Goal: Task Accomplishment & Management: Manage account settings

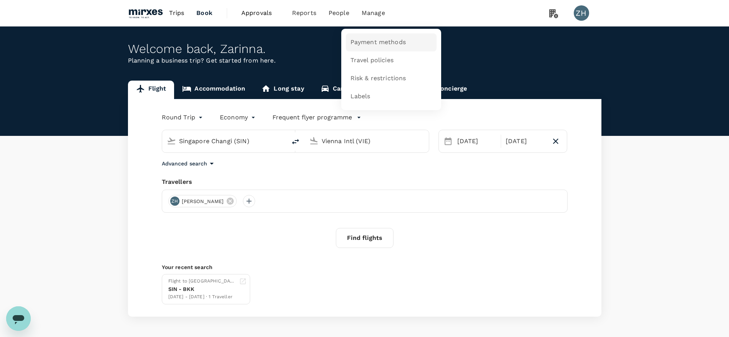
click at [368, 38] on span "Payment methods" at bounding box center [377, 42] width 55 height 9
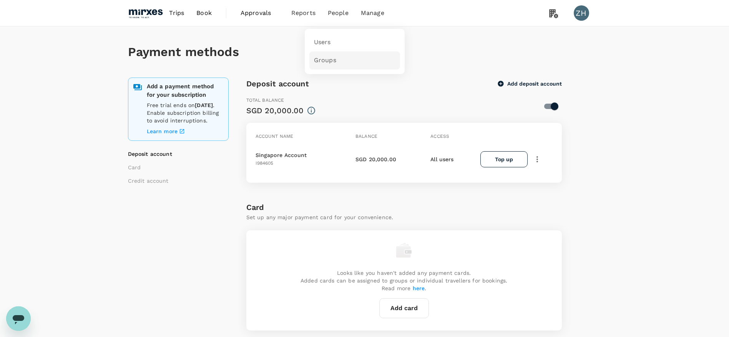
click at [341, 59] on link "Groups" at bounding box center [354, 60] width 91 height 18
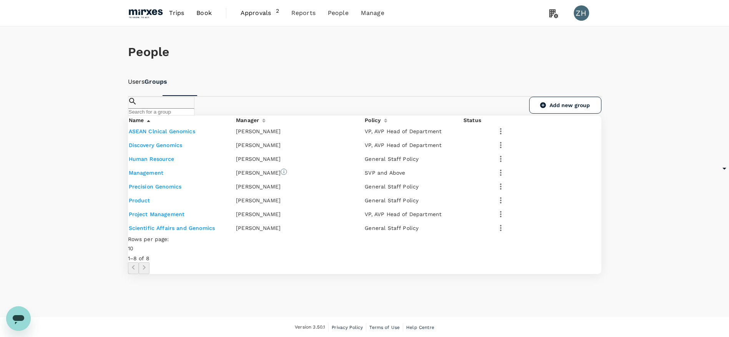
scroll to position [58, 0]
click at [171, 189] on link "Precision Genomics" at bounding box center [155, 186] width 53 height 6
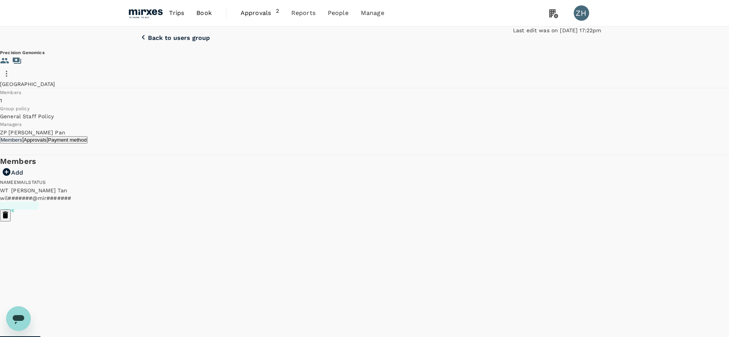
click at [171, 40] on p "Back to users group" at bounding box center [179, 38] width 62 height 7
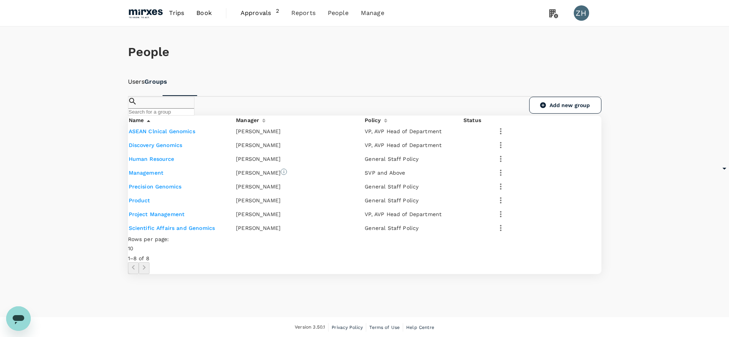
click at [169, 148] on link "Discovery Genomics" at bounding box center [156, 145] width 54 height 6
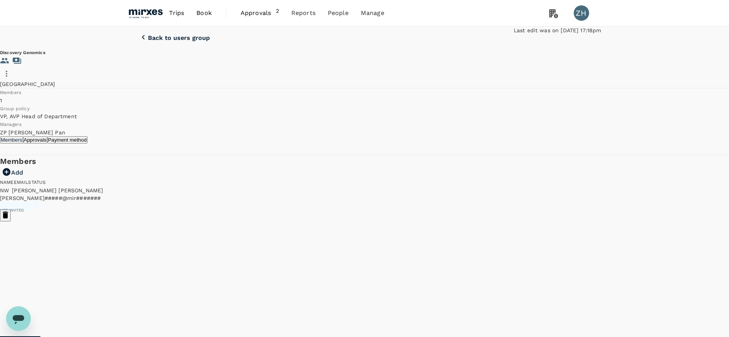
click at [11, 71] on icon "button" at bounding box center [6, 73] width 9 height 9
click at [429, 71] on div at bounding box center [369, 168] width 738 height 337
click at [103, 194] on p "Noel Wong" at bounding box center [57, 191] width 91 height 8
click at [13, 77] on button "button" at bounding box center [6, 73] width 13 height 13
click at [268, 15] on div at bounding box center [369, 168] width 738 height 337
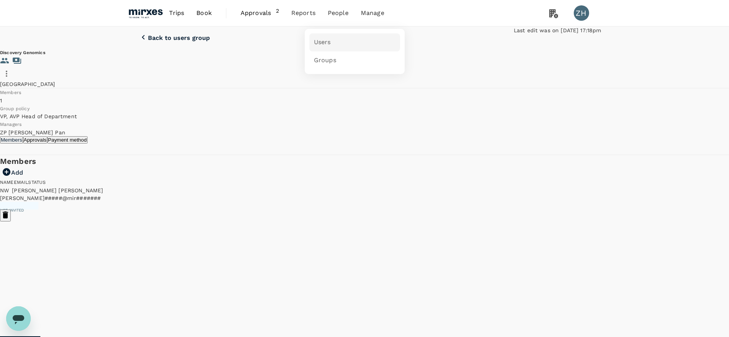
click at [333, 39] on link "Users" at bounding box center [354, 42] width 91 height 18
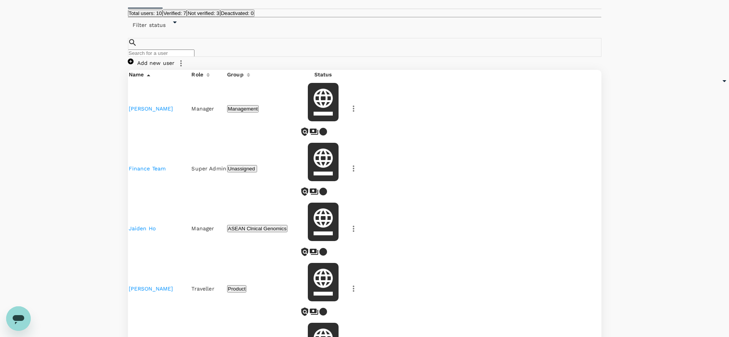
scroll to position [115, 0]
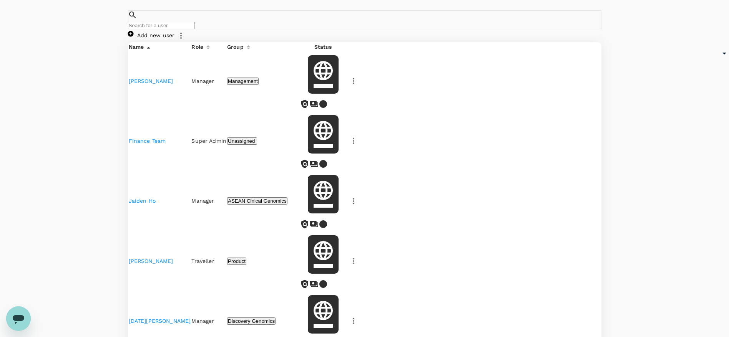
click at [157, 318] on link "[DATE][PERSON_NAME]" at bounding box center [160, 321] width 62 height 6
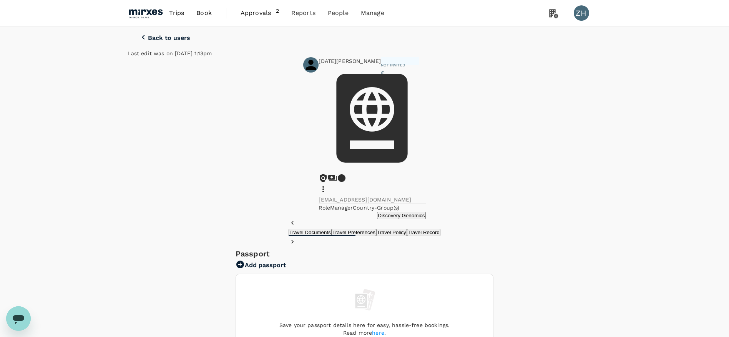
click at [324, 186] on icon at bounding box center [323, 189] width 2 height 6
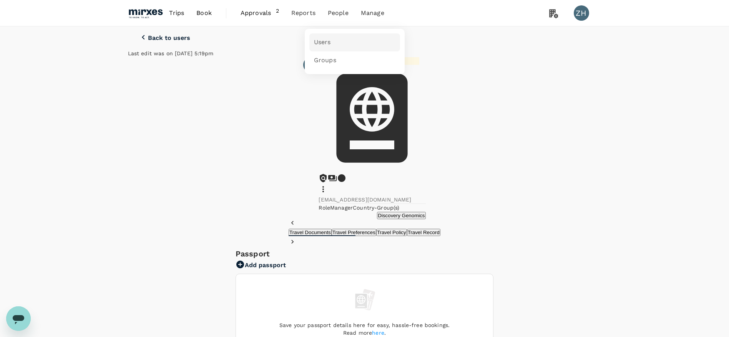
click at [337, 40] on link "Users" at bounding box center [354, 42] width 91 height 18
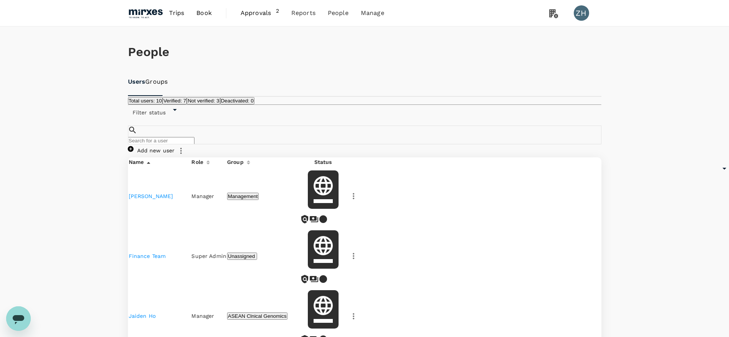
click at [148, 198] on link "[PERSON_NAME]" at bounding box center [151, 196] width 45 height 6
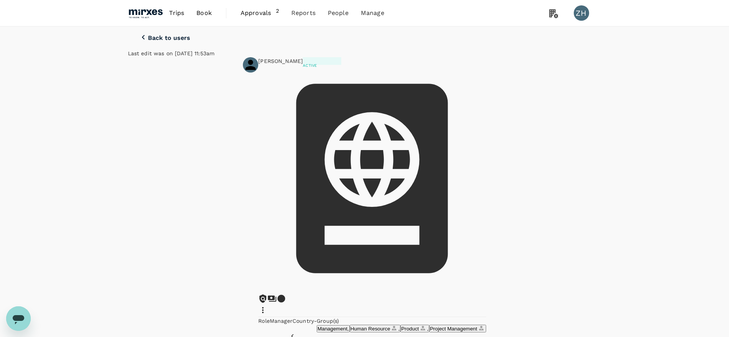
click at [267, 306] on icon at bounding box center [262, 310] width 9 height 9
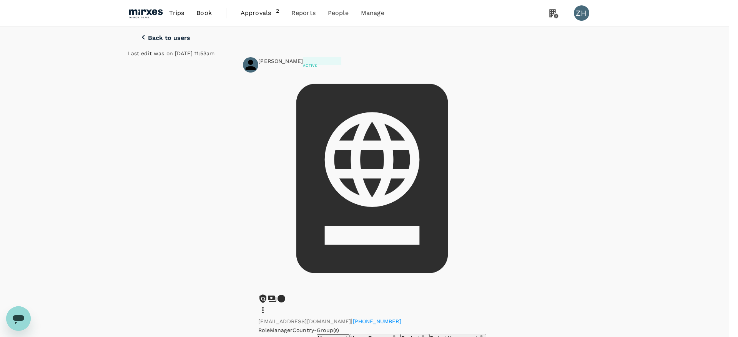
click at [148, 42] on div at bounding box center [369, 168] width 738 height 337
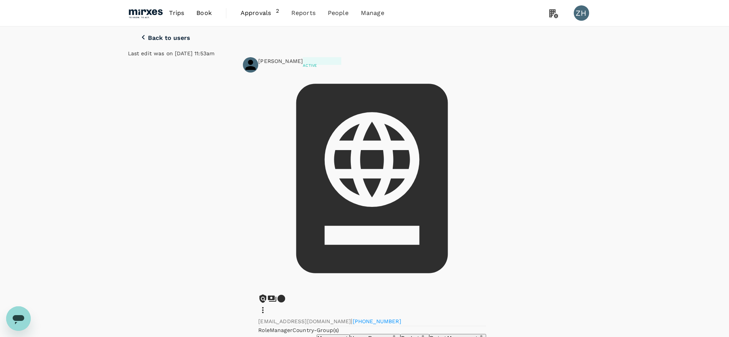
click at [148, 41] on p "Back to users" at bounding box center [169, 38] width 42 height 7
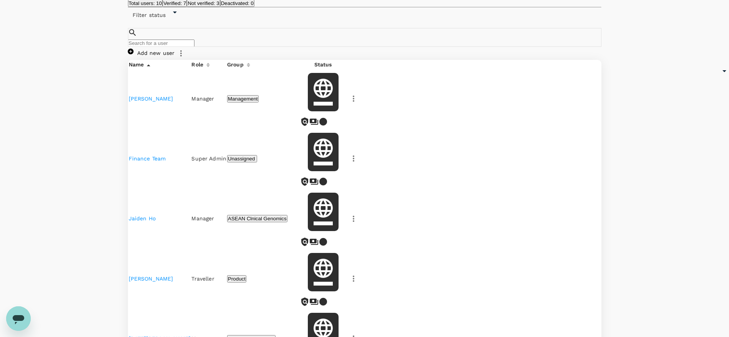
scroll to position [115, 0]
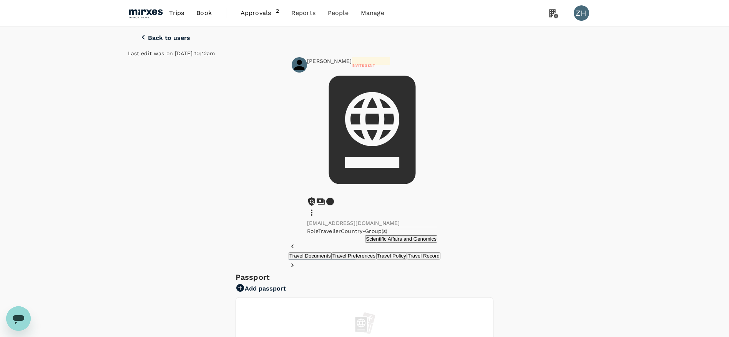
click at [312, 210] on icon at bounding box center [312, 213] width 2 height 6
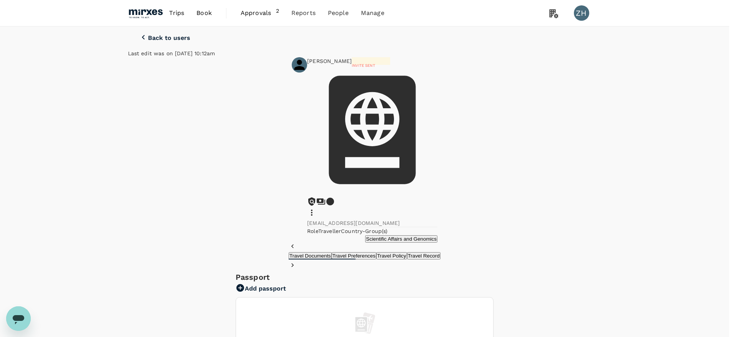
click at [169, 46] on div at bounding box center [369, 168] width 738 height 337
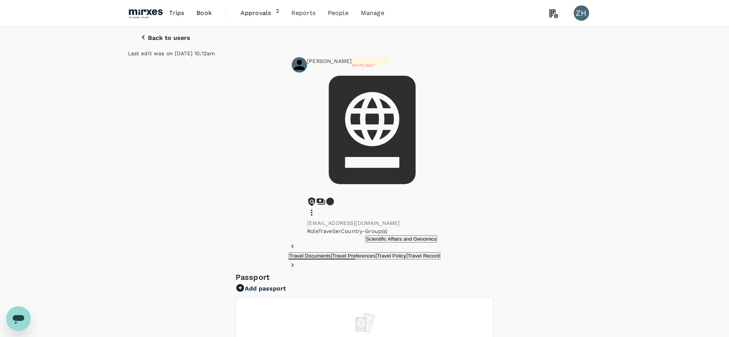
click at [169, 41] on p "Back to users" at bounding box center [169, 38] width 42 height 7
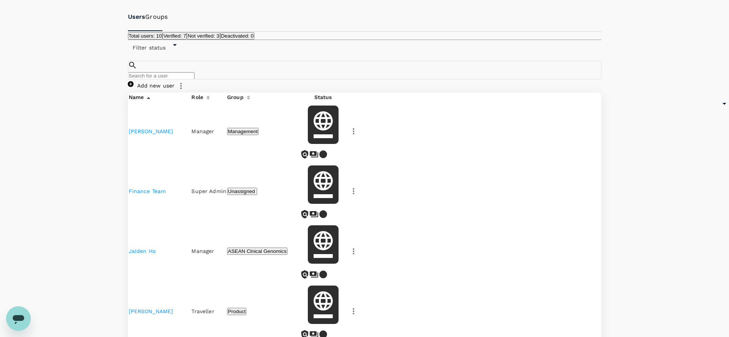
scroll to position [116, 0]
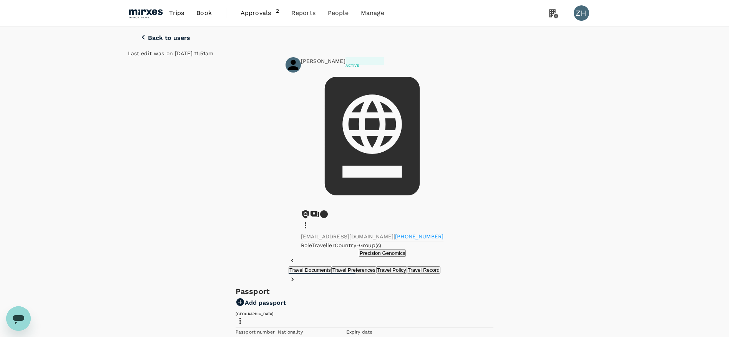
click at [310, 221] on icon at bounding box center [305, 225] width 9 height 9
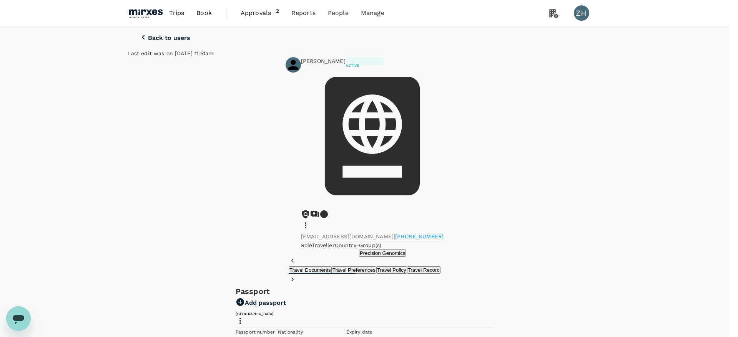
click at [598, 116] on div at bounding box center [369, 168] width 738 height 337
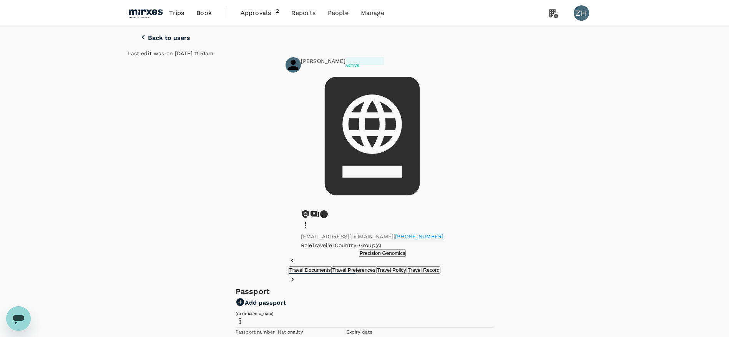
click at [264, 10] on span "Approvals" at bounding box center [257, 12] width 35 height 9
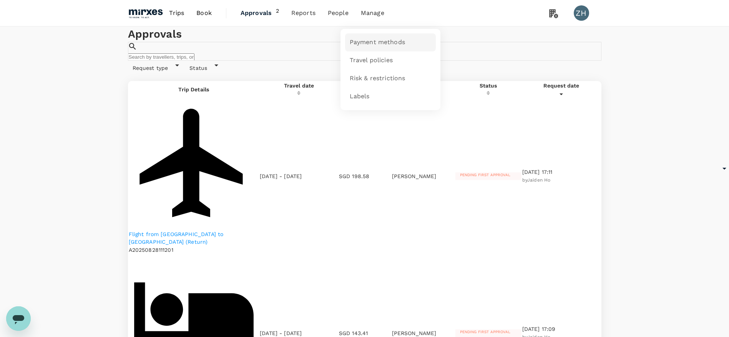
click at [370, 39] on span "Payment methods" at bounding box center [377, 42] width 55 height 9
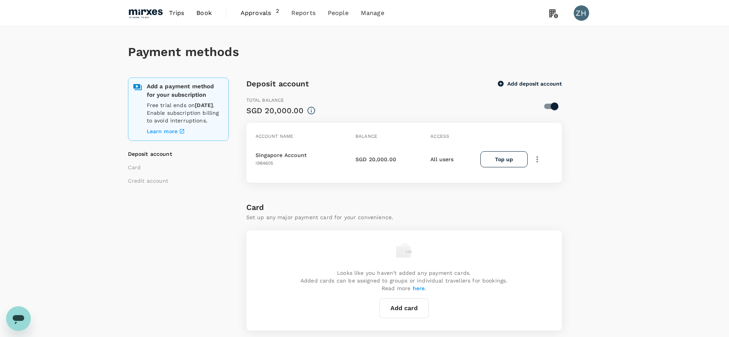
click at [537, 164] on button "button" at bounding box center [537, 159] width 13 height 13
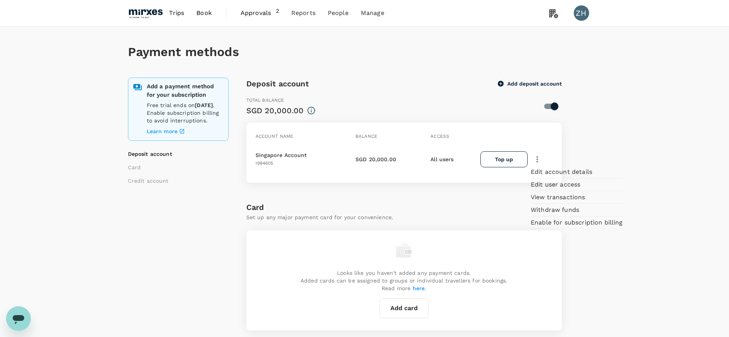
click at [628, 150] on div "Payment methods Add a payment method for your subscription Free trial ends on 2…" at bounding box center [364, 289] width 729 height 524
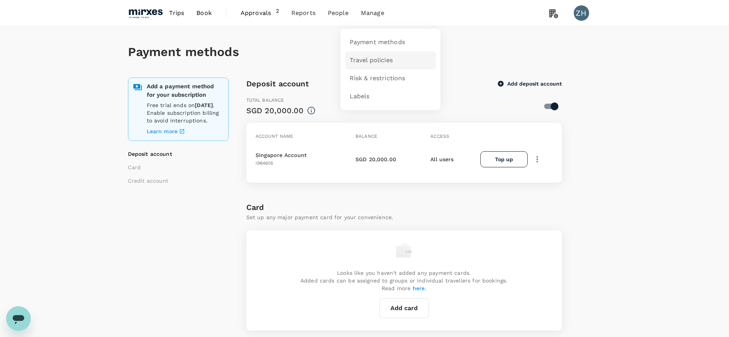
click at [371, 62] on span "Travel policies" at bounding box center [371, 60] width 43 height 9
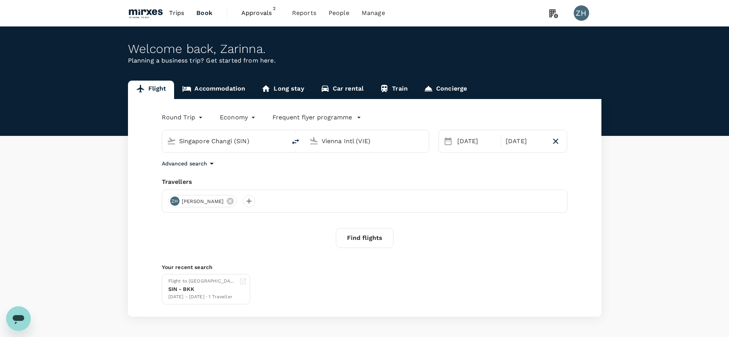
click at [318, 119] on p "Frequent flyer programme" at bounding box center [312, 117] width 80 height 9
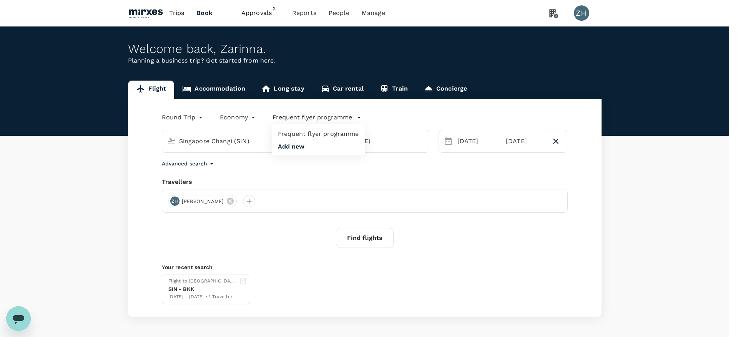
click at [248, 118] on div at bounding box center [369, 168] width 738 height 337
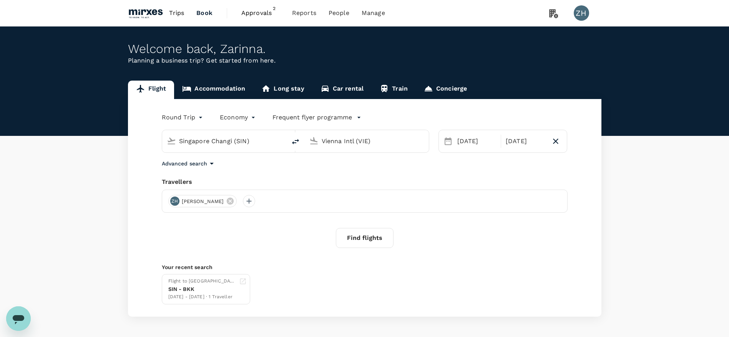
click at [240, 117] on body "Trips Book Approvals 2 Reports People Manage ZH Welcome back , Zarinna . Planni…" at bounding box center [364, 182] width 729 height 365
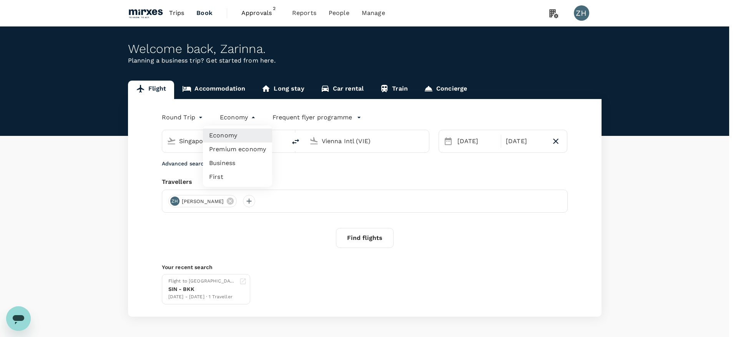
click at [388, 89] on div at bounding box center [369, 168] width 738 height 337
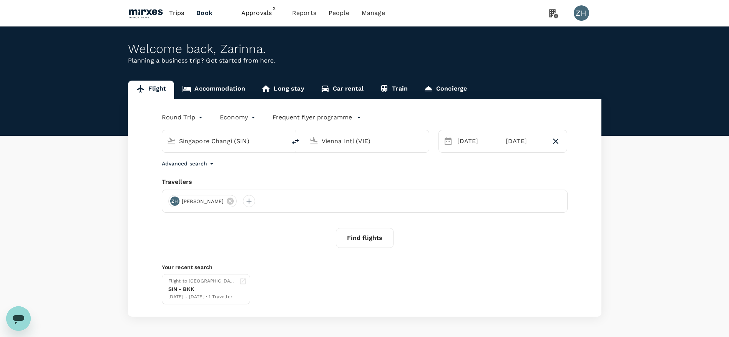
click at [388, 89] on link "Train" at bounding box center [393, 90] width 44 height 18
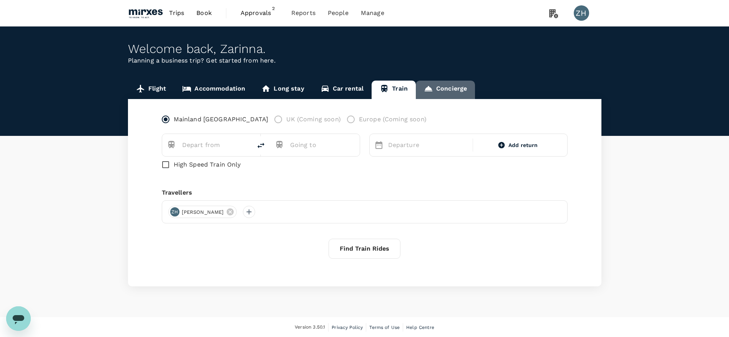
click at [443, 90] on link "Concierge" at bounding box center [445, 90] width 59 height 18
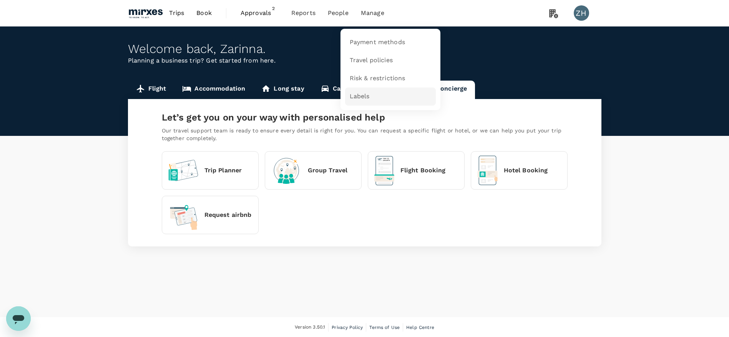
click at [372, 99] on link "Labels" at bounding box center [390, 97] width 91 height 18
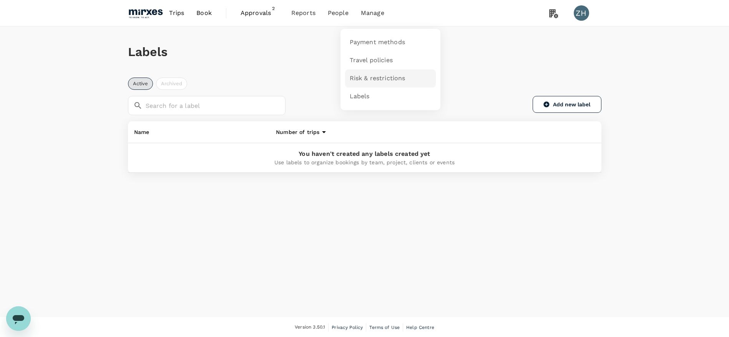
click at [369, 73] on link "Risk & restrictions" at bounding box center [390, 79] width 91 height 18
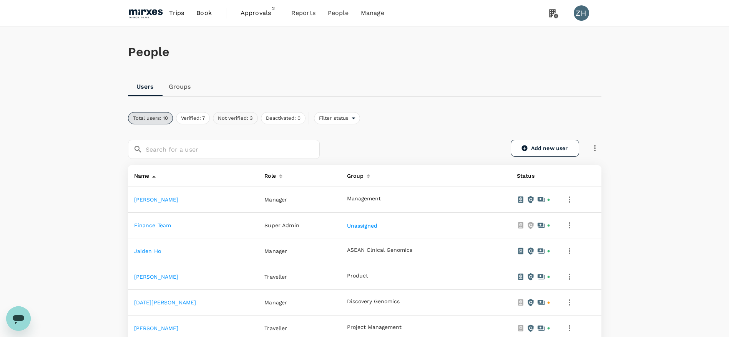
click at [250, 118] on button "Not verified: 3" at bounding box center [235, 118] width 45 height 12
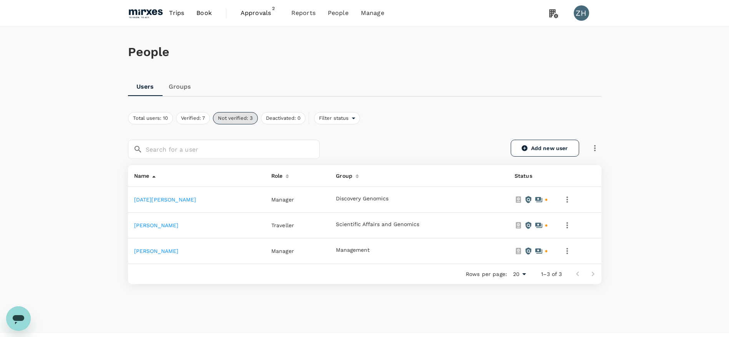
click at [562, 253] on icon "button" at bounding box center [566, 251] width 9 height 9
click at [138, 114] on div at bounding box center [369, 168] width 738 height 337
click at [188, 119] on button "Verified: 7" at bounding box center [193, 118] width 34 height 12
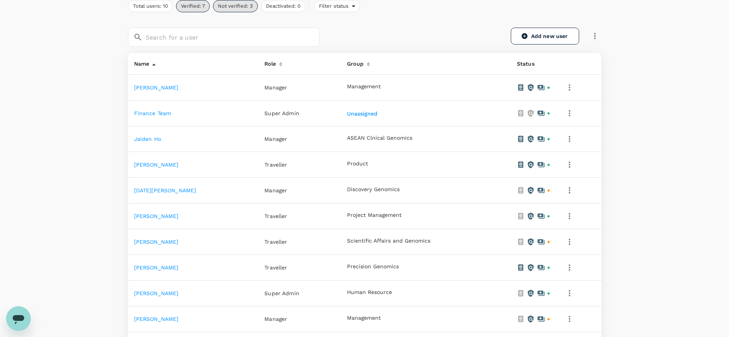
scroll to position [115, 0]
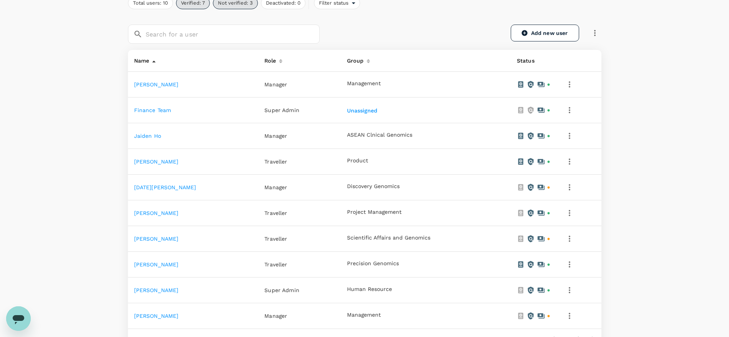
click at [630, 216] on div "People Users Groups Total users: 10 Verified: 7 Not verified: 3 Deactivated: 0 …" at bounding box center [364, 154] width 729 height 487
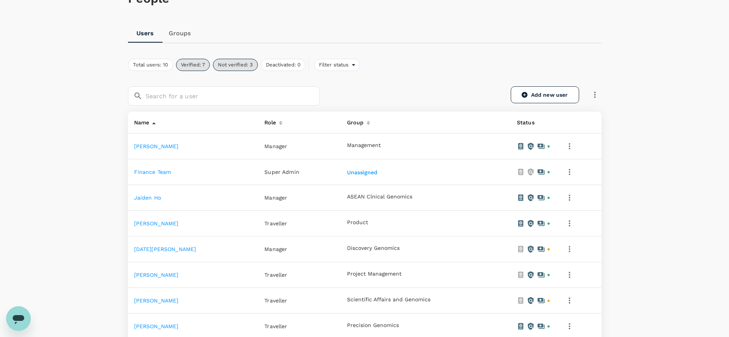
scroll to position [0, 0]
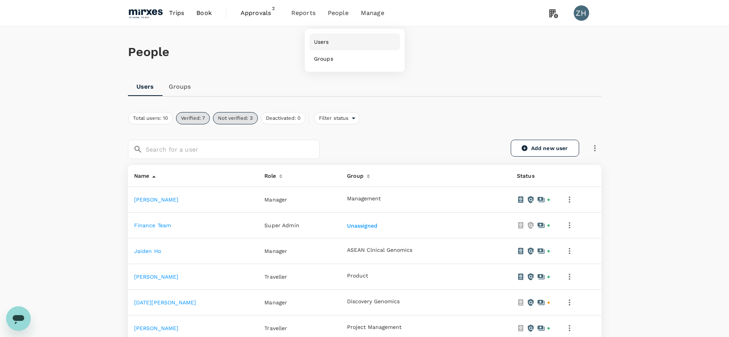
click at [333, 39] on link "Users" at bounding box center [354, 41] width 91 height 17
click at [342, 44] on link "Users" at bounding box center [354, 41] width 91 height 17
click at [557, 148] on link "Add new user" at bounding box center [545, 148] width 68 height 17
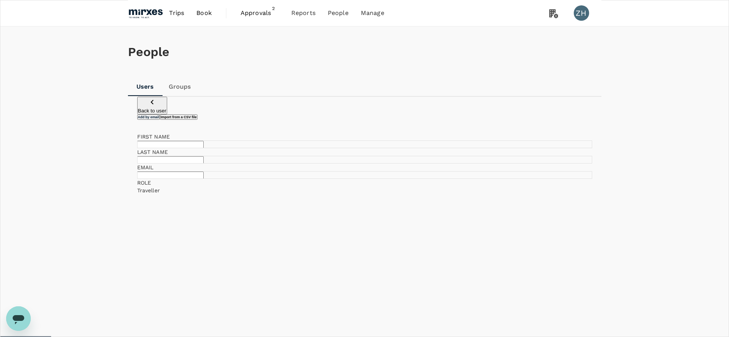
click at [204, 148] on input "text" at bounding box center [170, 144] width 66 height 7
type input "[PERSON_NAME]"
click at [204, 179] on input "text" at bounding box center [170, 175] width 66 height 7
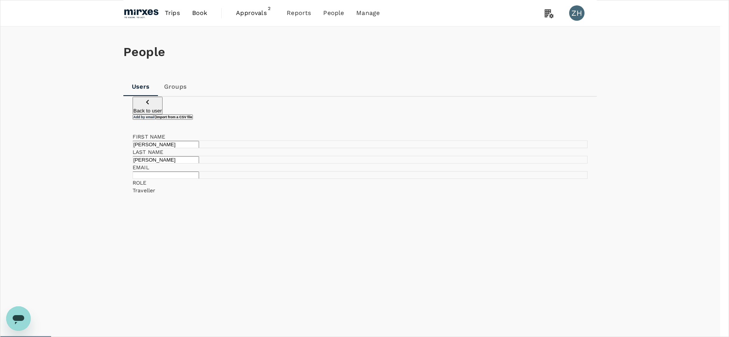
click at [552, 167] on div at bounding box center [369, 168] width 738 height 337
click at [204, 179] on input "text" at bounding box center [170, 175] width 66 height 7
paste input "jeremiah@mirxes.com"
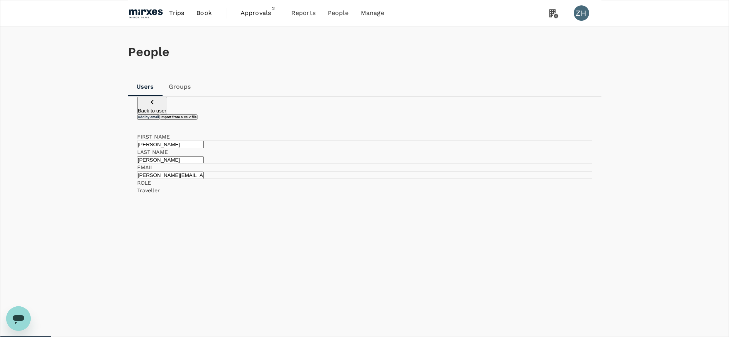
type input "jeremiah@mirxes.com"
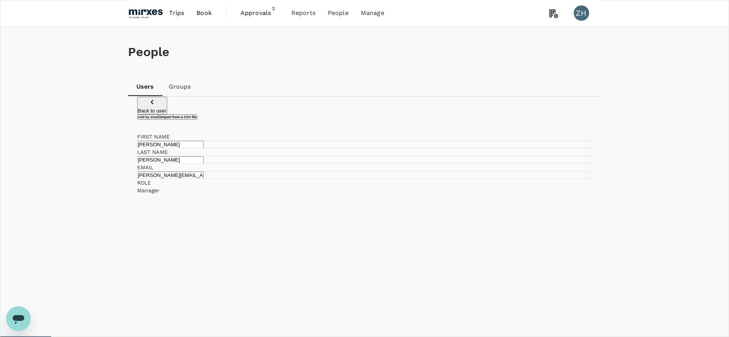
type input "user"
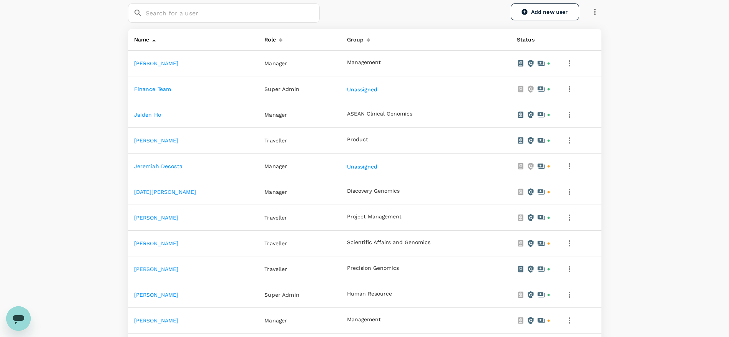
scroll to position [173, 0]
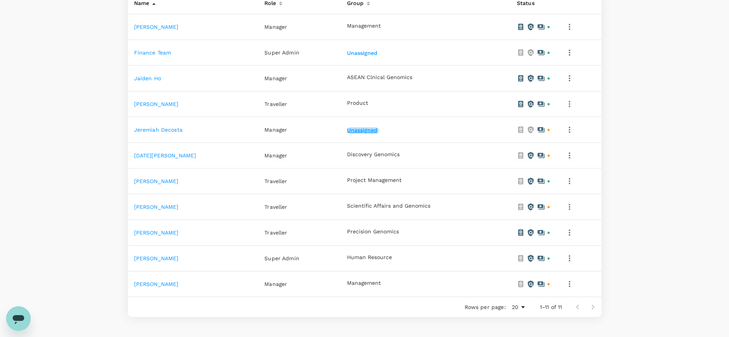
click at [354, 128] on button "Unassigned" at bounding box center [363, 131] width 32 height 6
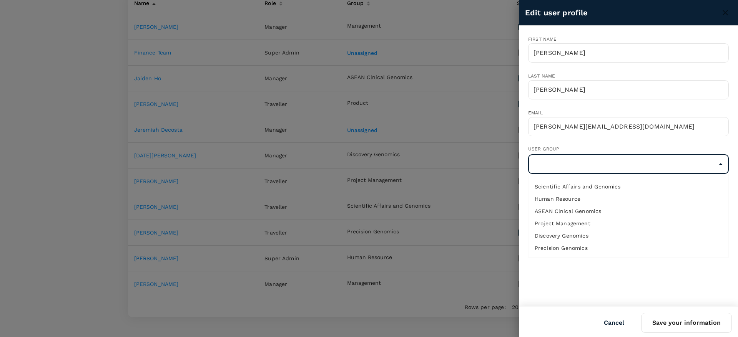
click at [643, 167] on input "text" at bounding box center [628, 164] width 197 height 15
click at [478, 48] on div at bounding box center [369, 168] width 738 height 337
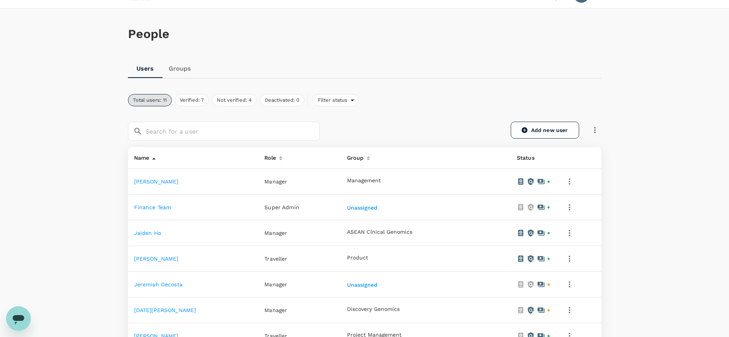
scroll to position [0, 0]
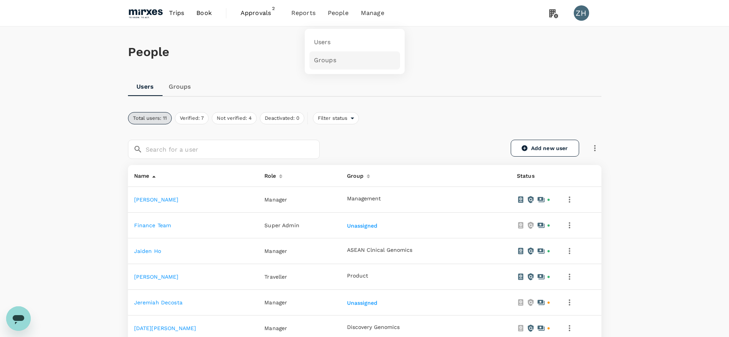
click at [328, 54] on link "Groups" at bounding box center [354, 60] width 91 height 18
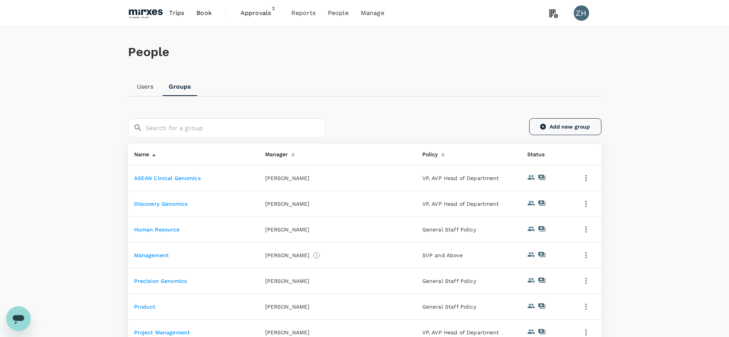
click at [560, 129] on link "Add new group" at bounding box center [565, 126] width 72 height 17
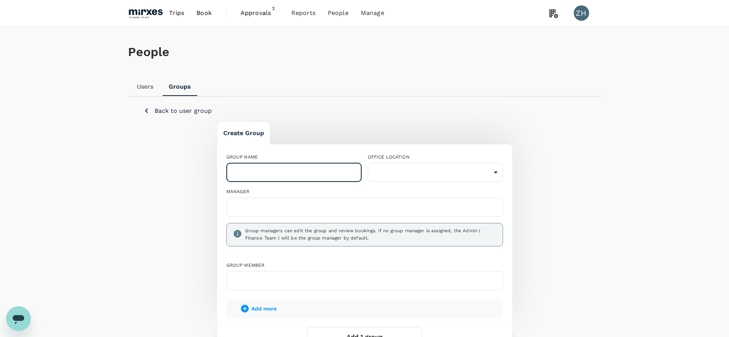
click at [346, 168] on input "text" at bounding box center [293, 172] width 135 height 19
type input "Operations"
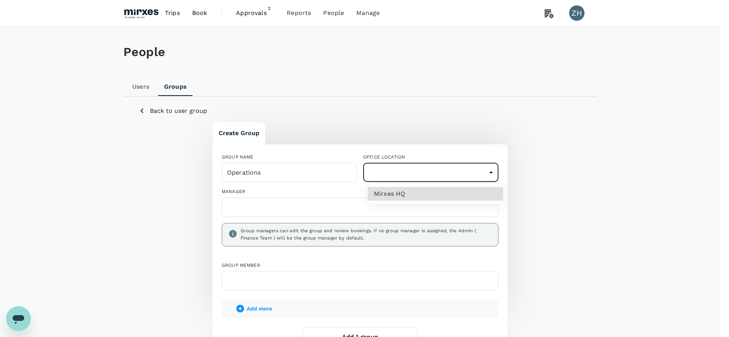
click at [396, 180] on body "Trips Book Approvals 2 Reports People Manage ZH People Users Groups Back to use…" at bounding box center [364, 214] width 729 height 428
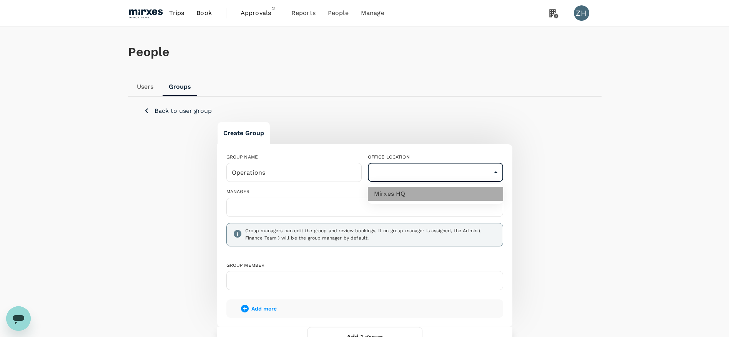
click at [449, 197] on li "Mirxes HQ" at bounding box center [435, 194] width 135 height 14
type input "b0397b8e-b0b9-49fc-9dda-38b6e8603993"
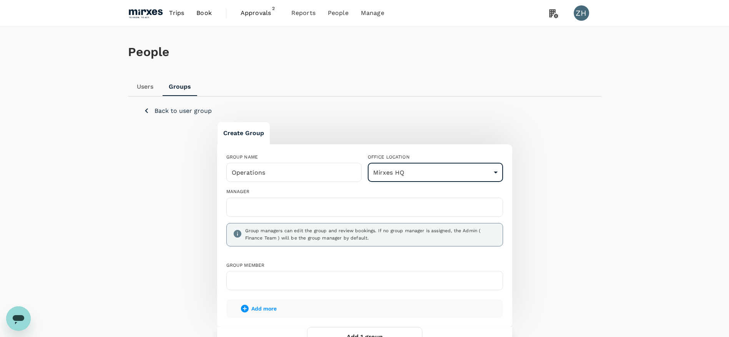
click at [412, 210] on input "text" at bounding box center [365, 207] width 270 height 12
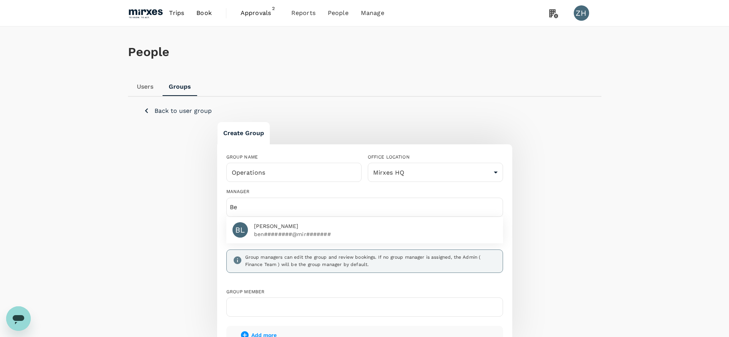
type input "Be"
click at [359, 227] on span "[PERSON_NAME]" at bounding box center [375, 226] width 243 height 8
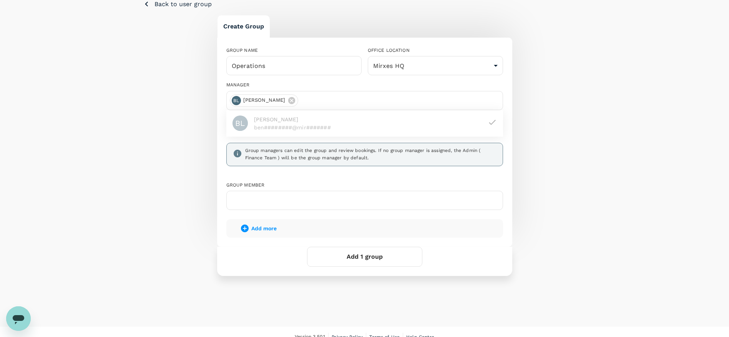
scroll to position [115, 0]
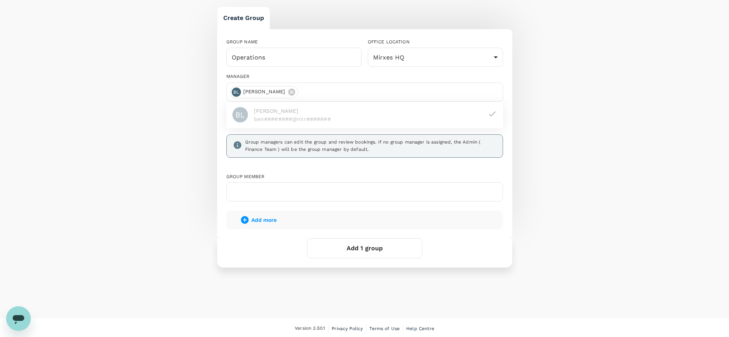
click at [507, 177] on div "GROUP NAME Operations ​ OFFICE LOCATION Mirxes HQ b0397b8e-b0b9-49fc-9dda-38b6e…" at bounding box center [364, 133] width 295 height 209
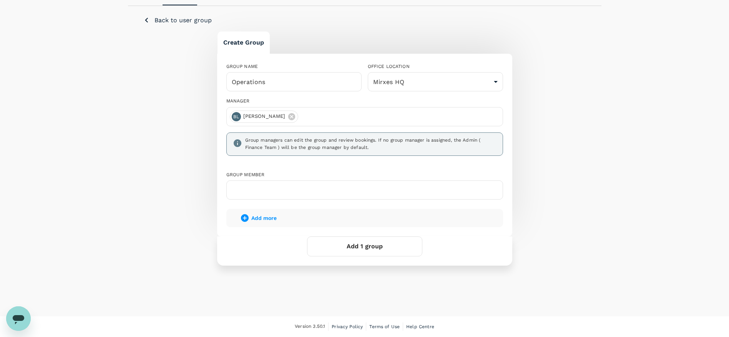
click at [415, 184] on input "text" at bounding box center [365, 190] width 270 height 12
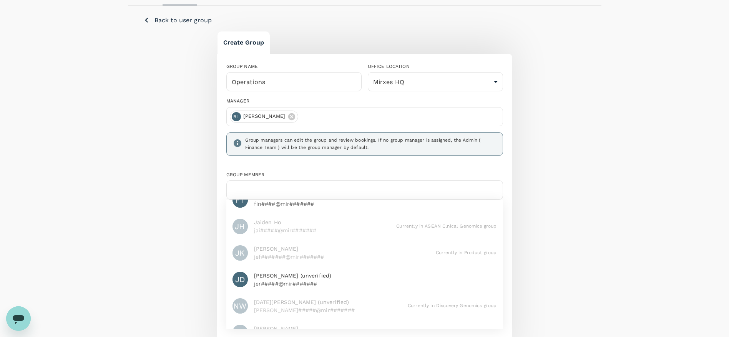
scroll to position [58, 0]
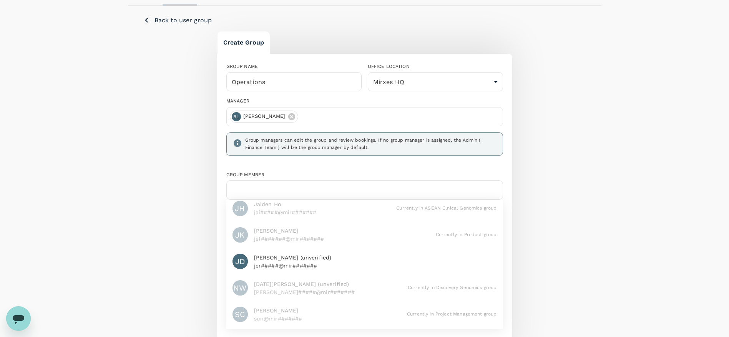
click at [517, 205] on div "Create Group GROUP NAME Operations ​ OFFICE LOCATION Mirxes HQ b0397b8e-b0b9-49…" at bounding box center [364, 213] width 443 height 364
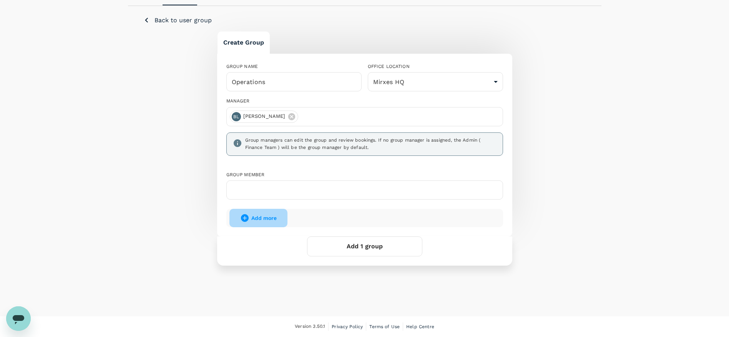
click at [260, 220] on span "Add more" at bounding box center [263, 218] width 25 height 6
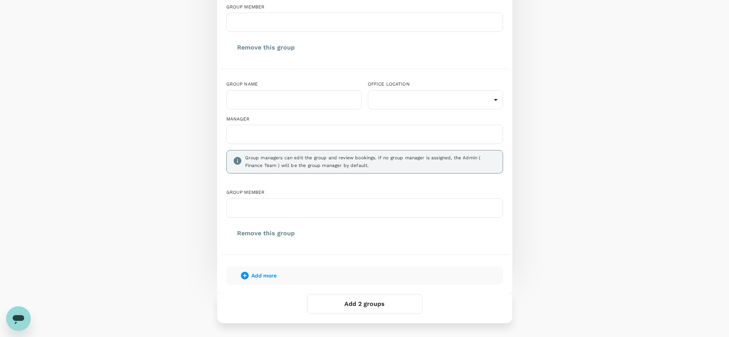
scroll to position [264, 0]
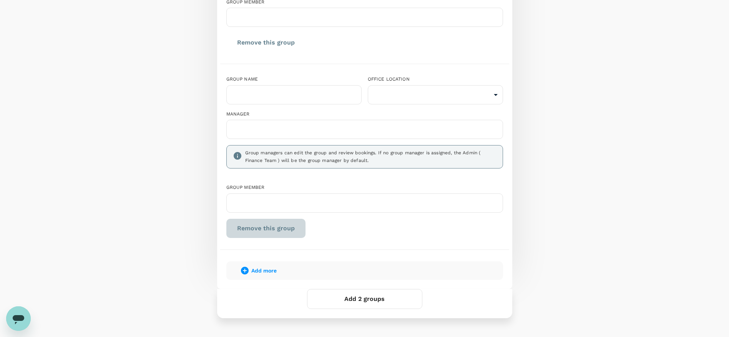
click at [279, 229] on button "Remove this group" at bounding box center [265, 228] width 79 height 19
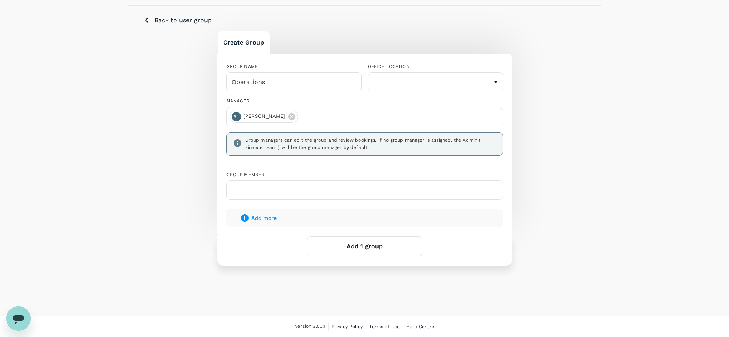
scroll to position [91, 0]
click at [405, 199] on div at bounding box center [364, 190] width 277 height 19
click at [405, 196] on input "text" at bounding box center [365, 190] width 270 height 12
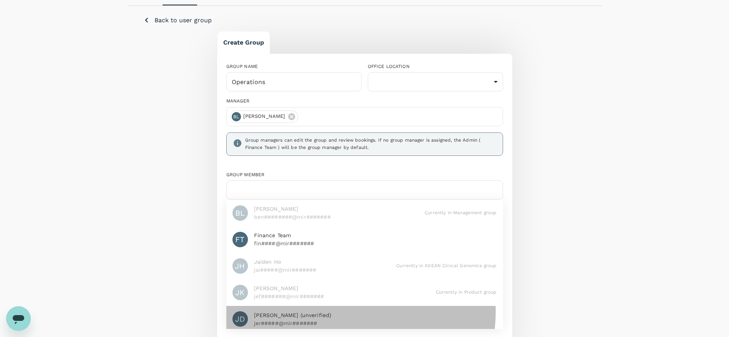
click at [343, 312] on span "[PERSON_NAME] (unverified)" at bounding box center [375, 316] width 243 height 8
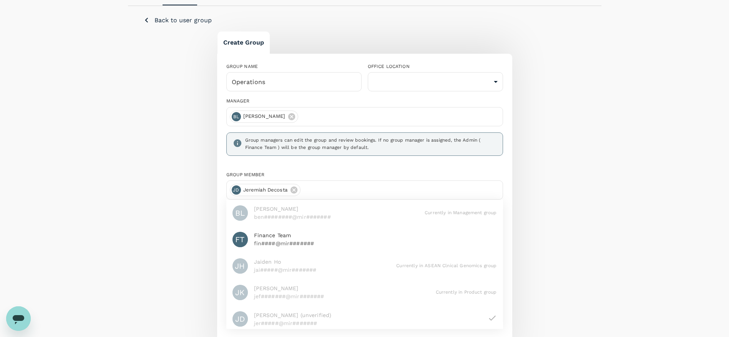
click at [510, 171] on div "GROUP NAME Operations ​ OFFICE LOCATION ​ ​ MANAGER BL Beng Lor Group managers …" at bounding box center [364, 210] width 295 height 312
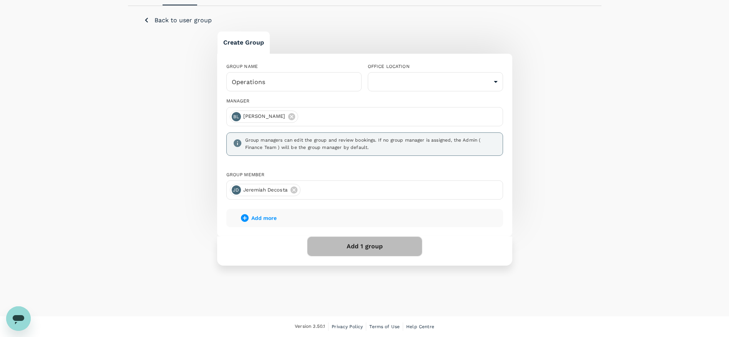
click at [389, 245] on button "Add 1 group" at bounding box center [364, 247] width 115 height 20
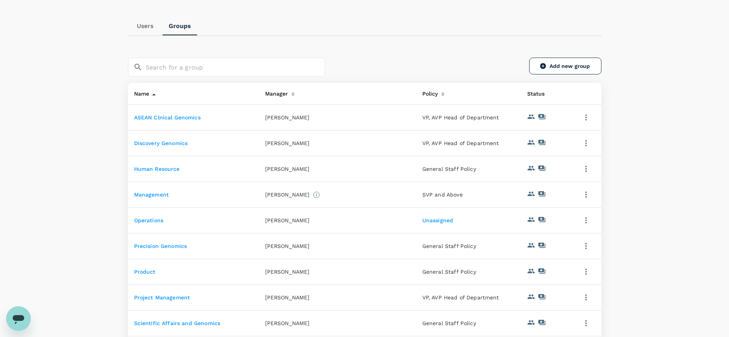
scroll to position [115, 0]
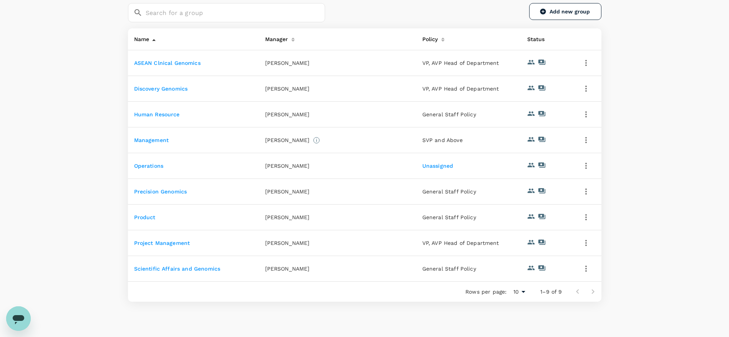
click at [151, 166] on link "Operations" at bounding box center [149, 166] width 30 height 6
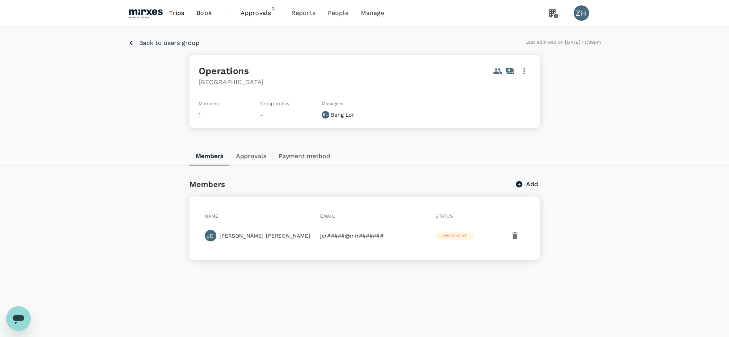
click at [257, 156] on button "Approvals" at bounding box center [251, 156] width 43 height 18
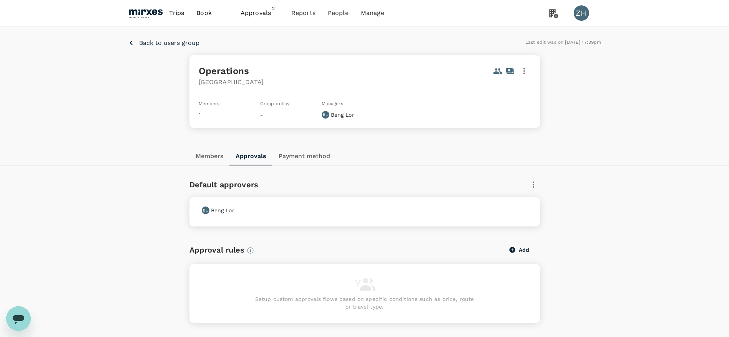
click at [253, 205] on div "BL Beng Lor" at bounding box center [363, 209] width 329 height 11
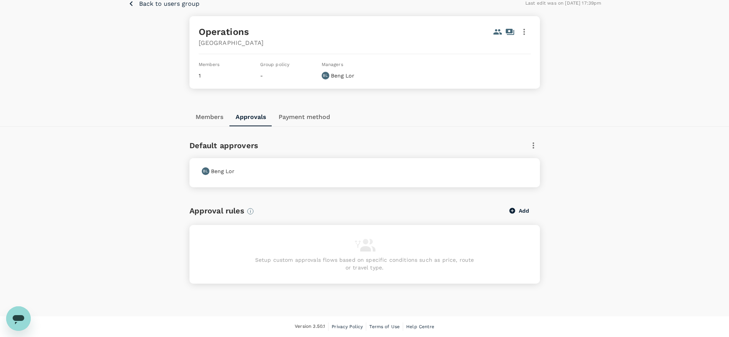
click at [524, 212] on button "Add" at bounding box center [519, 211] width 41 height 16
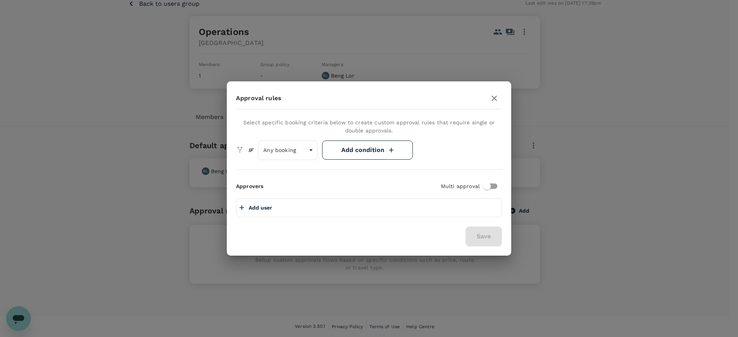
click at [442, 207] on div "Add user" at bounding box center [369, 207] width 266 height 19
click at [262, 207] on p "Add user" at bounding box center [260, 208] width 23 height 8
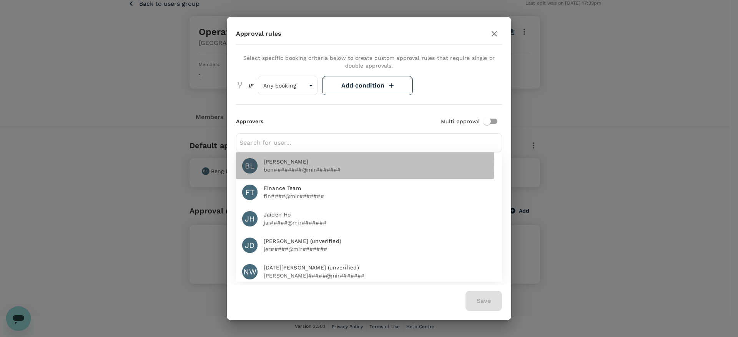
click at [316, 165] on span "[PERSON_NAME]" at bounding box center [380, 162] width 232 height 8
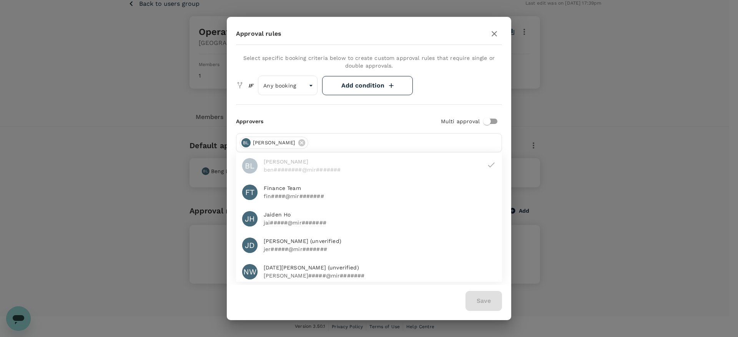
click at [405, 301] on div "Save" at bounding box center [369, 301] width 266 height 20
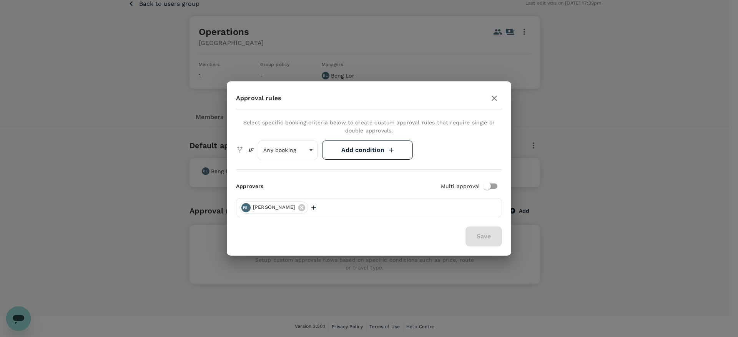
click at [492, 236] on div "Save" at bounding box center [479, 237] width 46 height 20
click at [480, 235] on div "Save" at bounding box center [479, 237] width 46 height 20
click at [475, 231] on div "Save" at bounding box center [479, 237] width 46 height 20
click at [476, 236] on div "Save" at bounding box center [479, 237] width 46 height 20
click at [492, 236] on div "Save" at bounding box center [479, 237] width 46 height 20
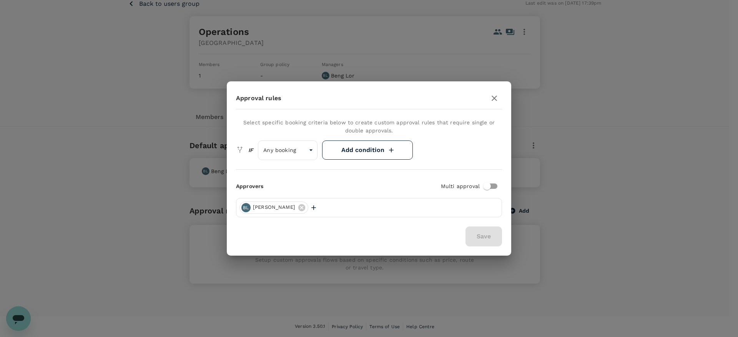
click at [340, 231] on div "Save" at bounding box center [369, 237] width 266 height 20
click at [488, 99] on button "button" at bounding box center [493, 98] width 15 height 15
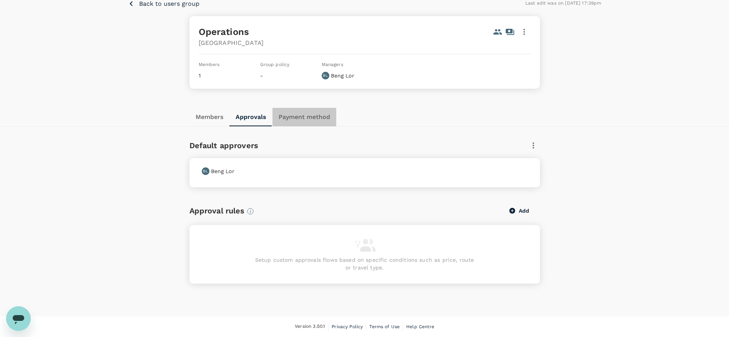
click at [320, 116] on button "Payment method" at bounding box center [304, 117] width 64 height 18
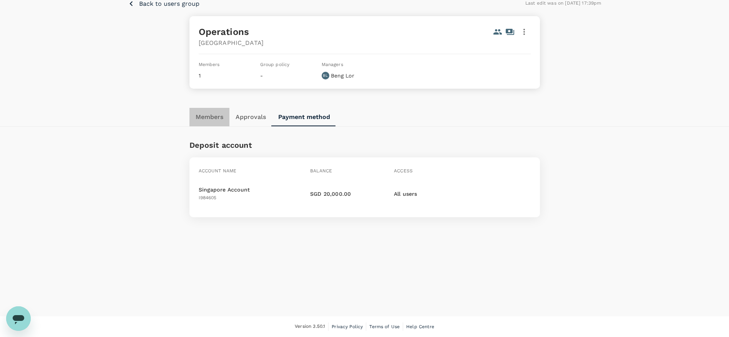
click at [218, 119] on button "Members" at bounding box center [209, 117] width 40 height 18
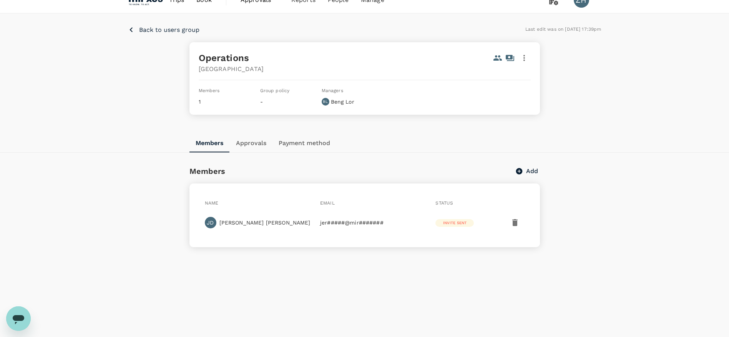
scroll to position [0, 0]
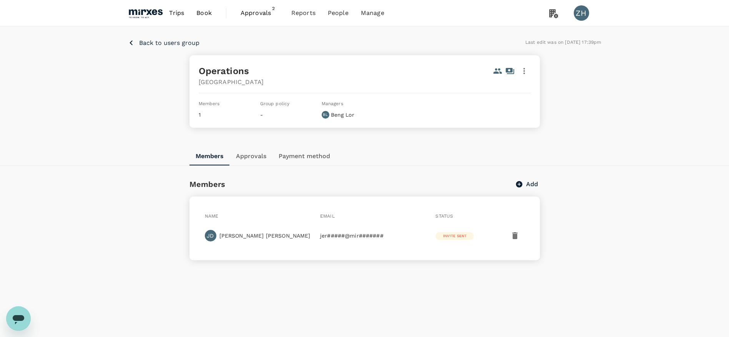
click at [251, 162] on button "Approvals" at bounding box center [251, 156] width 43 height 18
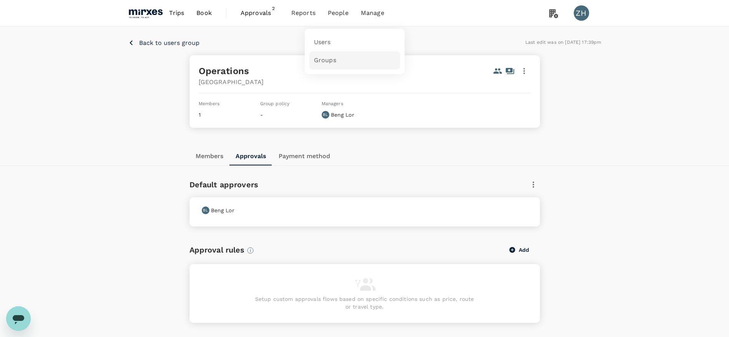
click at [335, 63] on link "Groups" at bounding box center [354, 60] width 91 height 18
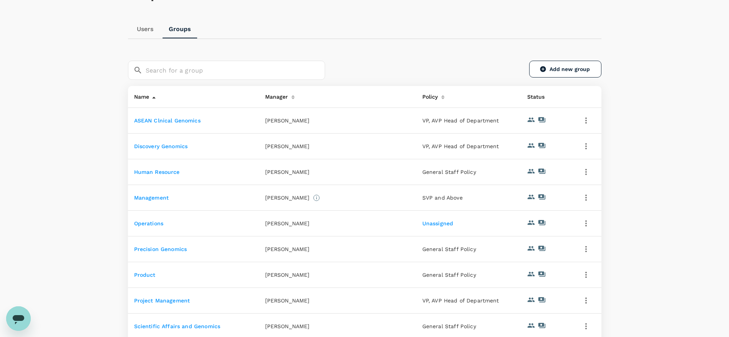
scroll to position [115, 0]
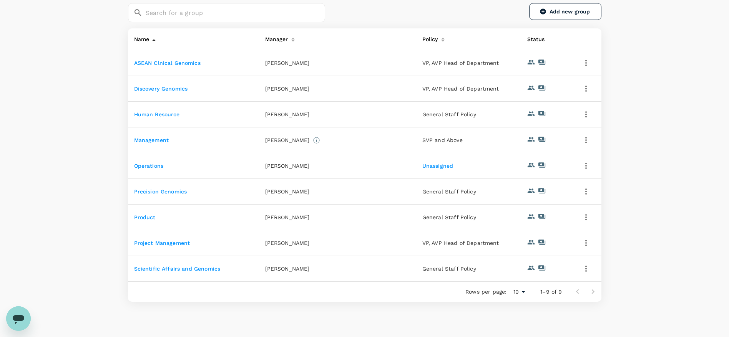
click at [433, 167] on link "Unassigned" at bounding box center [437, 166] width 31 height 6
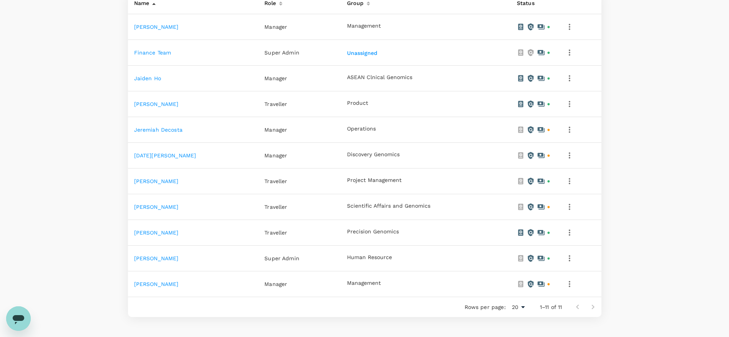
scroll to position [115, 0]
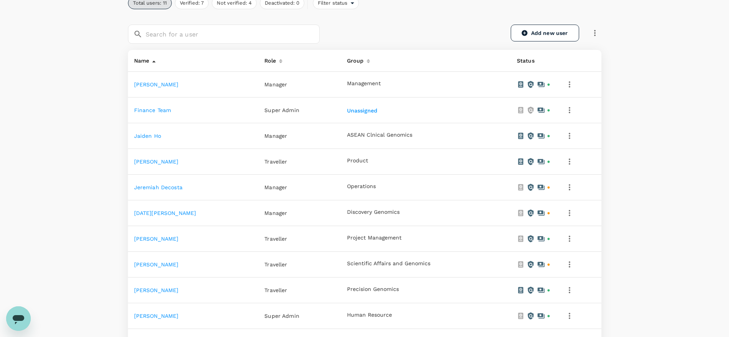
click at [153, 187] on link "Jeremiah Decosta" at bounding box center [158, 187] width 48 height 6
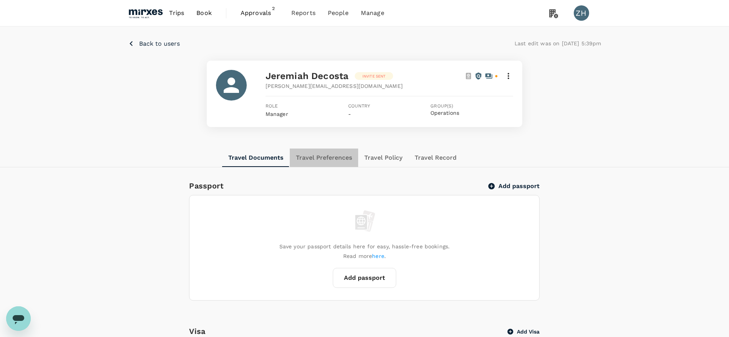
click at [329, 158] on button "Travel Preferences" at bounding box center [324, 158] width 68 height 18
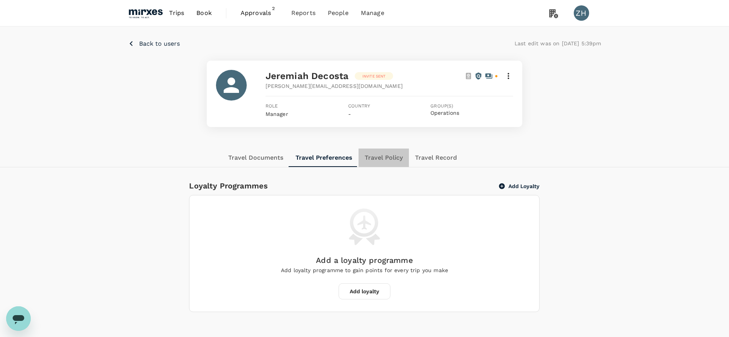
click at [376, 162] on button "Travel Policy" at bounding box center [383, 158] width 50 height 18
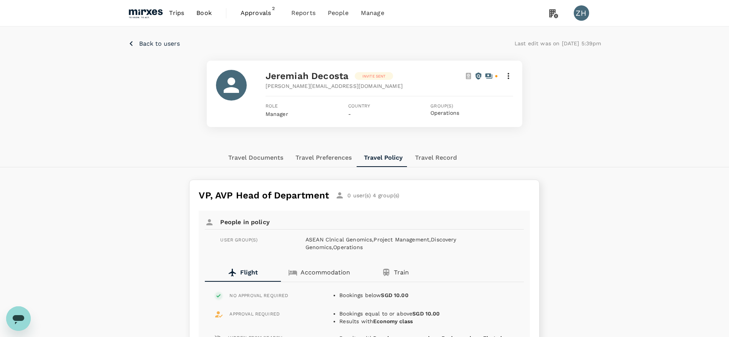
click at [437, 159] on button "Travel Record" at bounding box center [436, 158] width 54 height 18
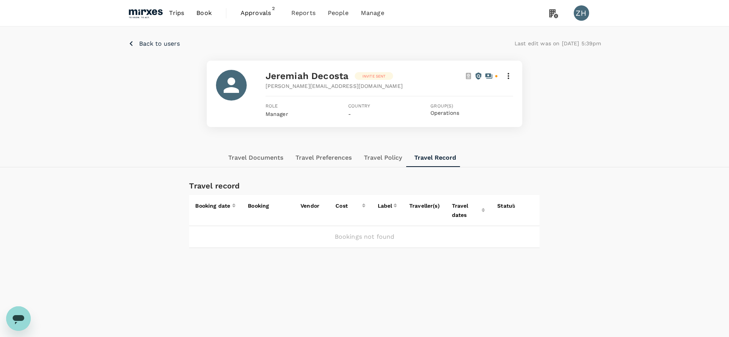
click at [179, 44] on p "Back to users" at bounding box center [159, 43] width 41 height 9
